Goal: Task Accomplishment & Management: Use online tool/utility

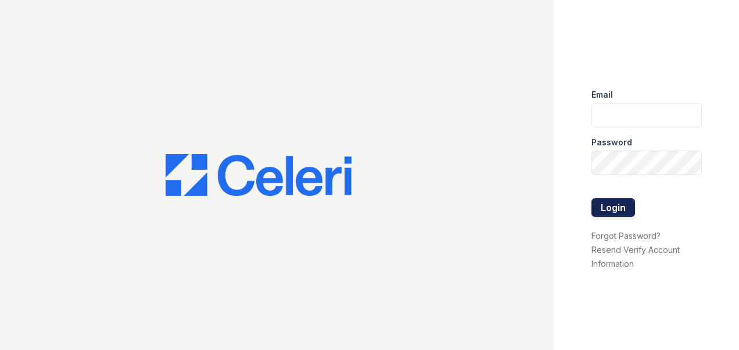
type input "[DOMAIN_NAME][EMAIL_ADDRESS][DOMAIN_NAME]"
click at [622, 202] on button "Login" at bounding box center [614, 207] width 44 height 19
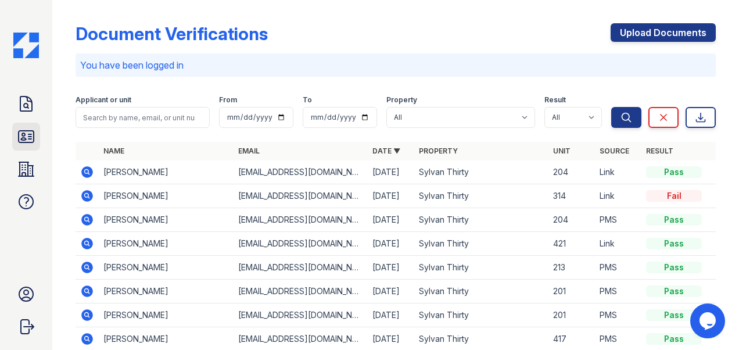
click at [27, 135] on icon at bounding box center [26, 136] width 19 height 19
